Goal: Task Accomplishment & Management: Use online tool/utility

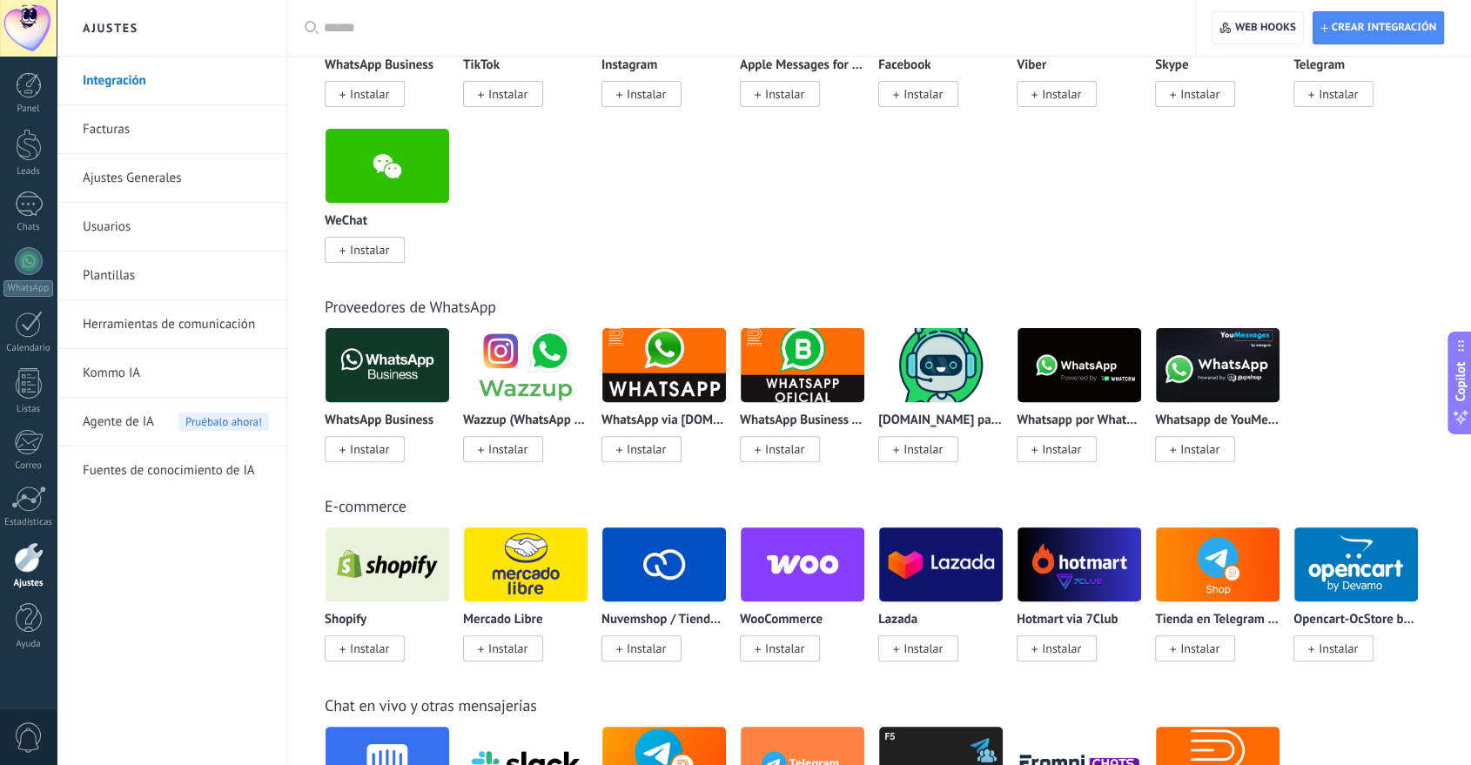
click at [362, 457] on span "Instalar" at bounding box center [369, 449] width 39 height 16
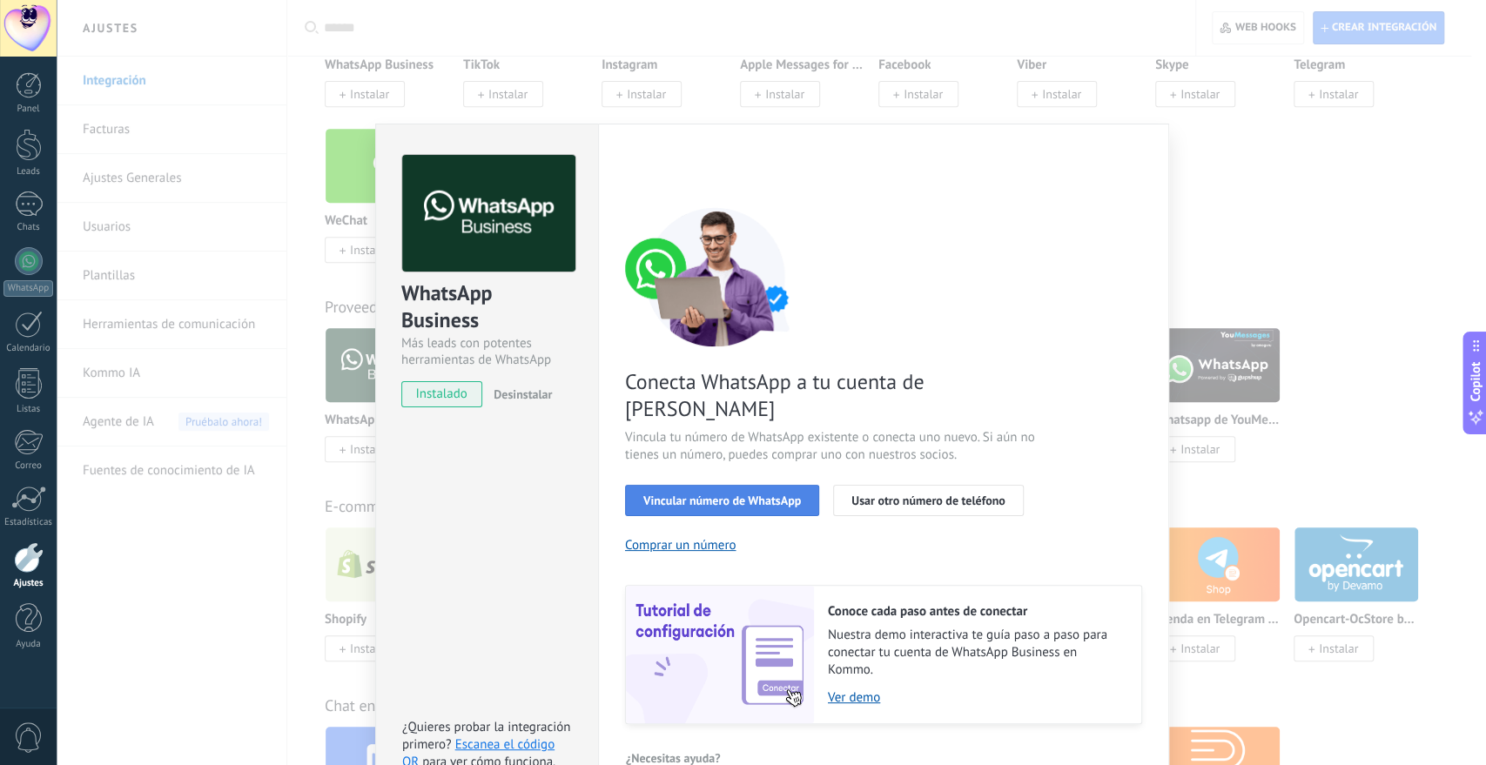
click at [771, 485] on button "Vincular número de WhatsApp" at bounding box center [722, 500] width 194 height 31
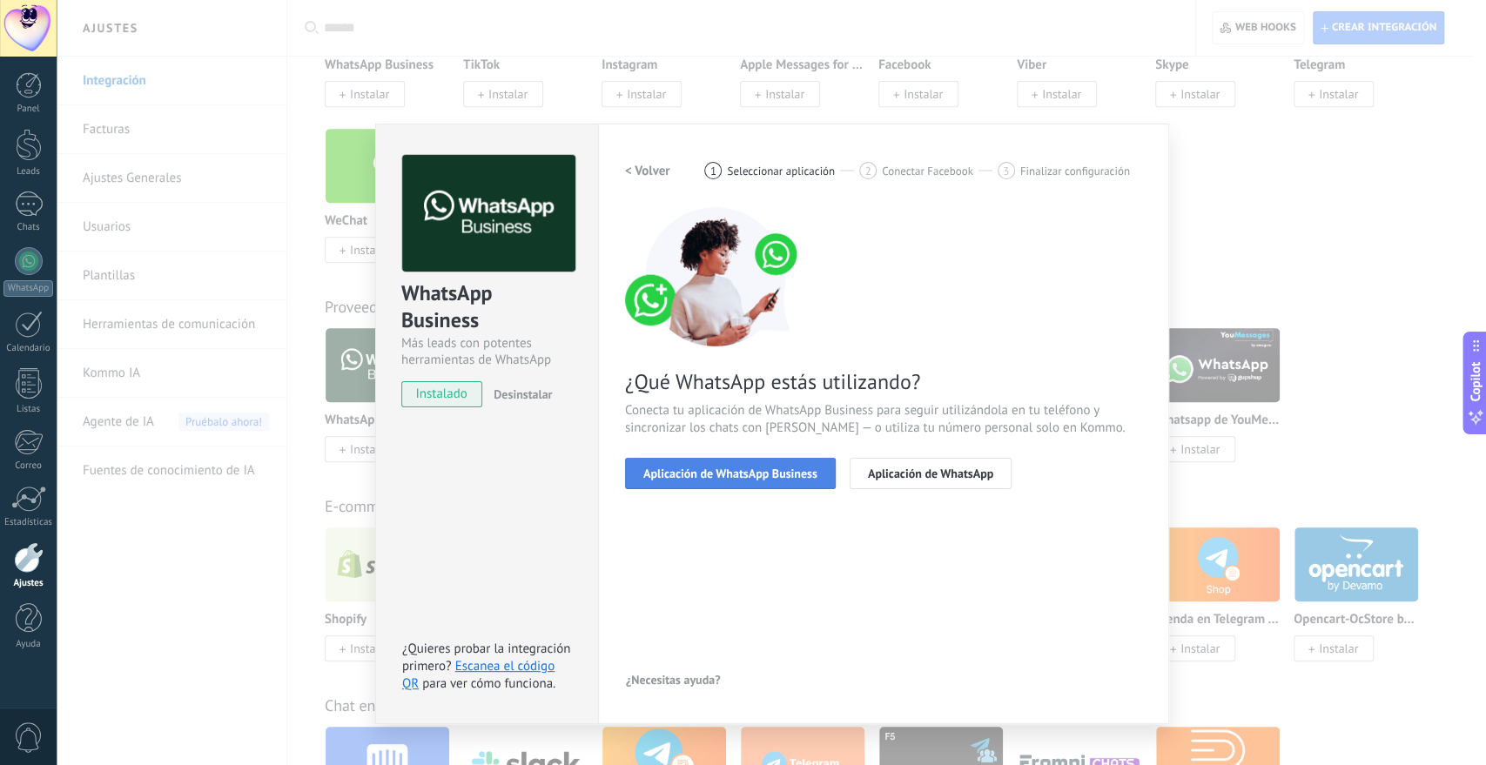
click at [719, 477] on span "Aplicación de WhatsApp Business" at bounding box center [730, 473] width 174 height 12
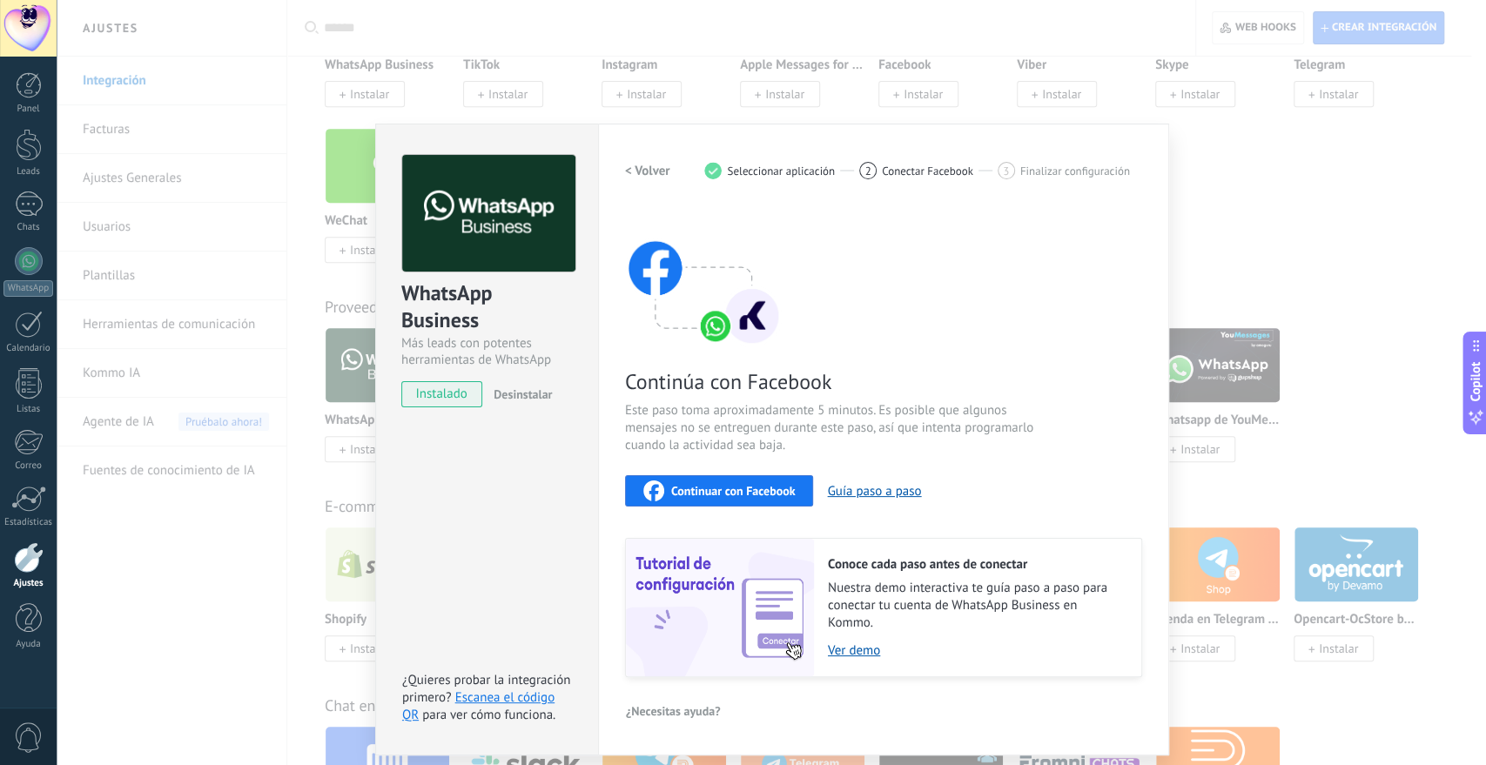
click at [722, 490] on span "Continuar con Facebook" at bounding box center [733, 491] width 124 height 12
